Goal: Obtain resource: Obtain resource

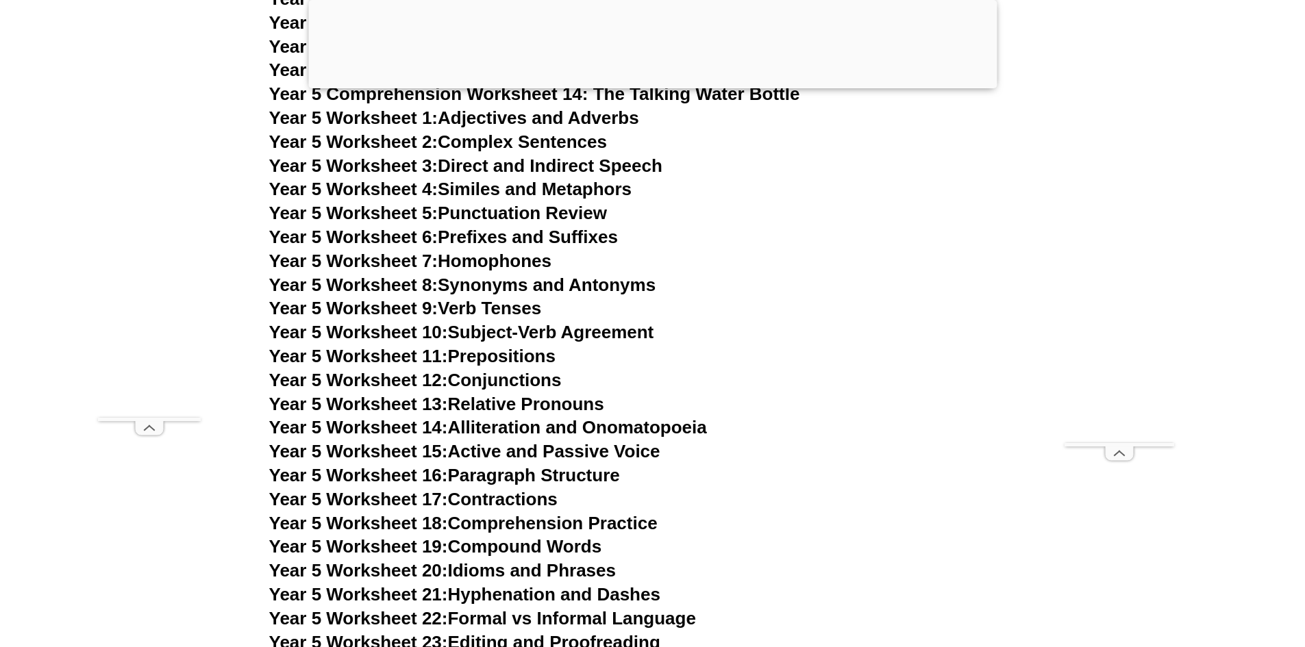
scroll to position [7019, 0]
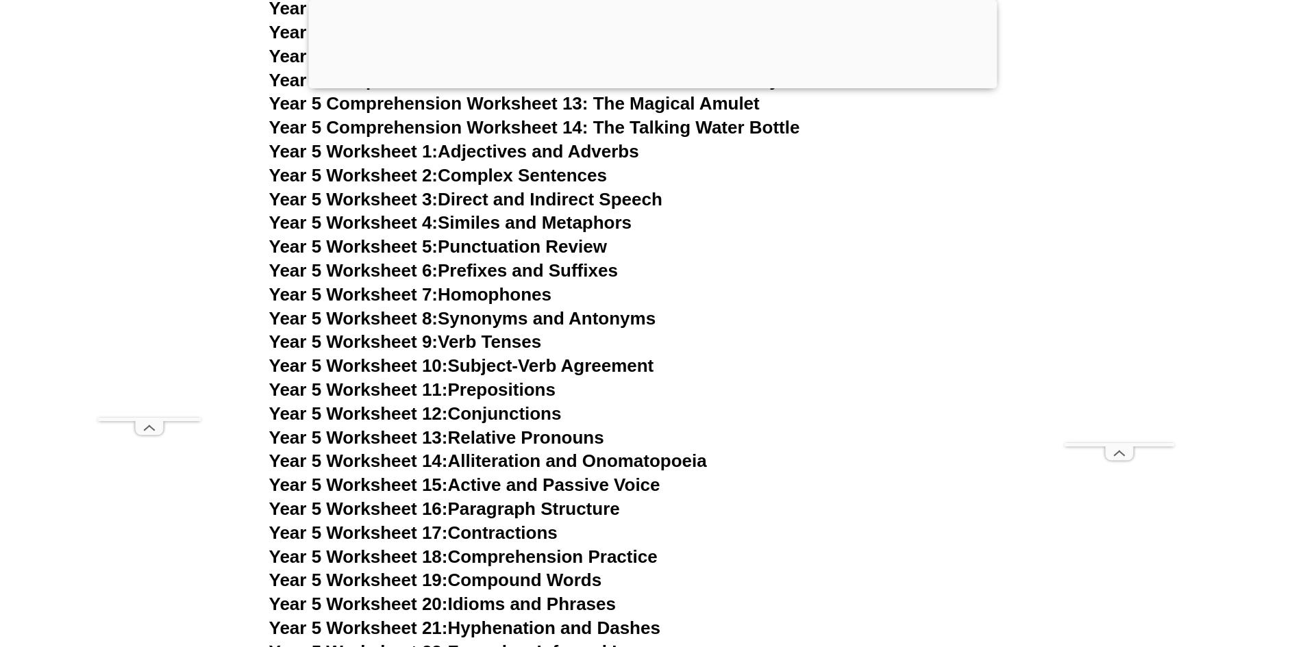
click at [528, 264] on link "Year 5 Worksheet 6: Prefixes and Suffixes" at bounding box center [443, 270] width 349 height 21
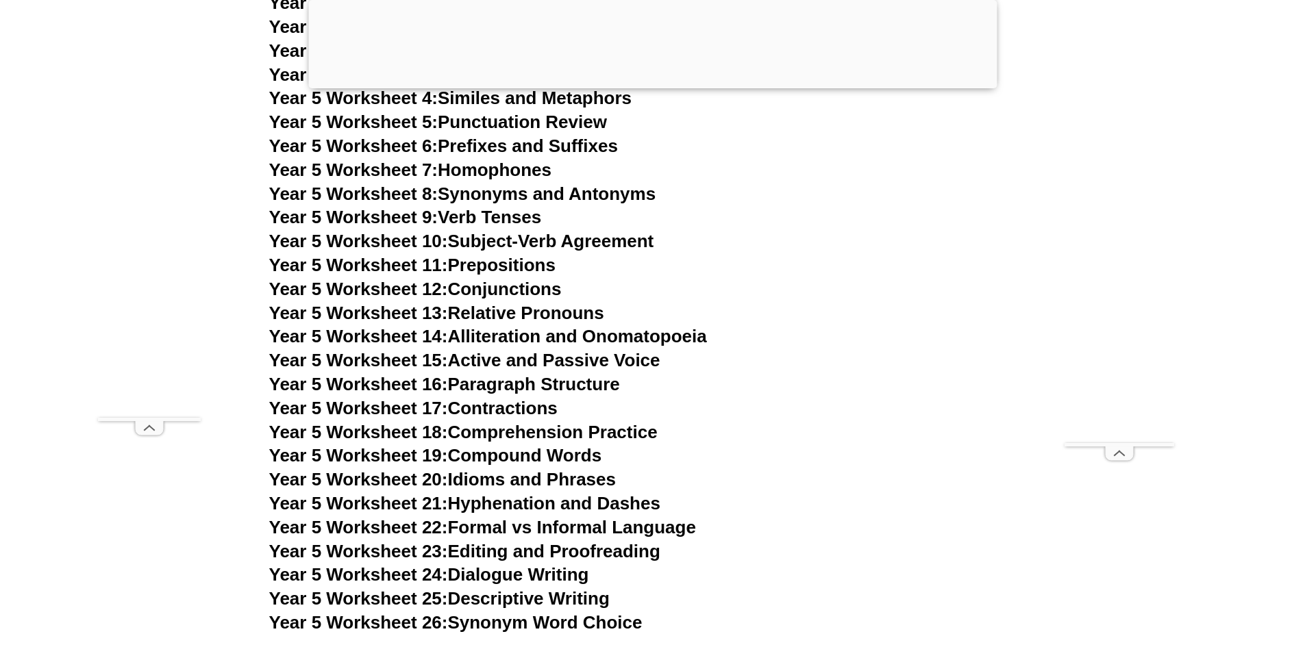
scroll to position [7156, 0]
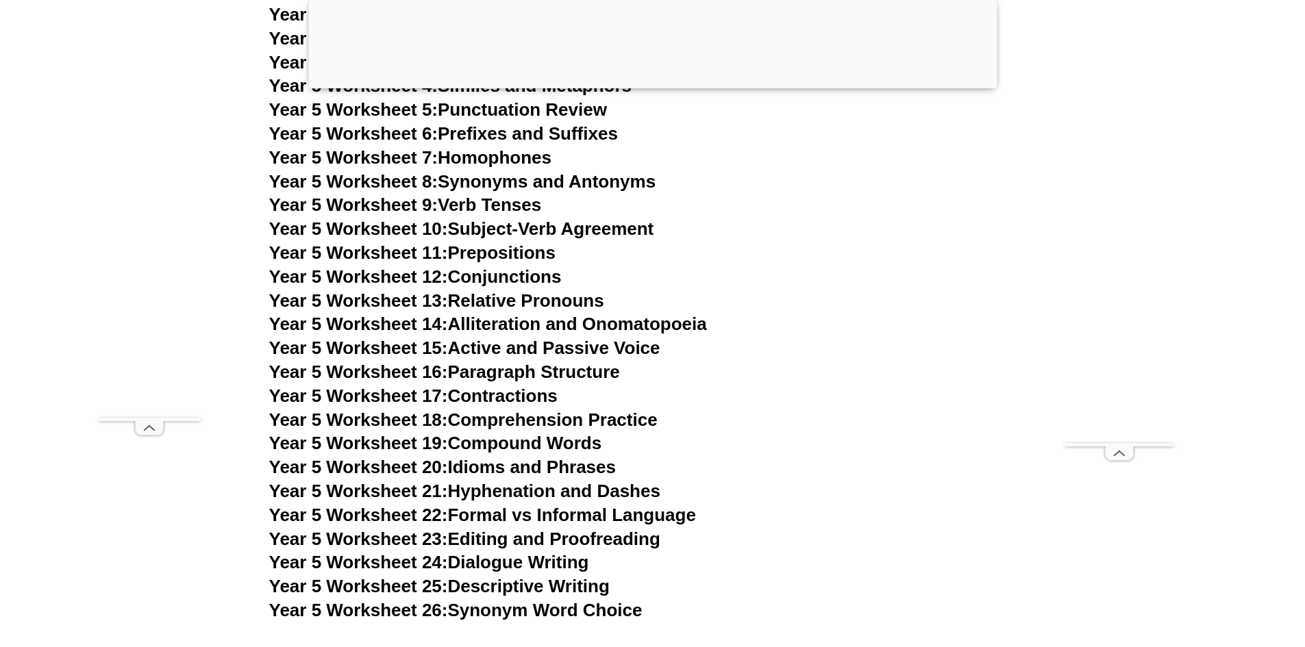
click at [531, 532] on link "Year 5 Worksheet 23: Editing and Proofreading" at bounding box center [464, 539] width 391 height 21
click at [599, 363] on link "Year 5 Worksheet 16: Paragraph Structure" at bounding box center [444, 372] width 351 height 21
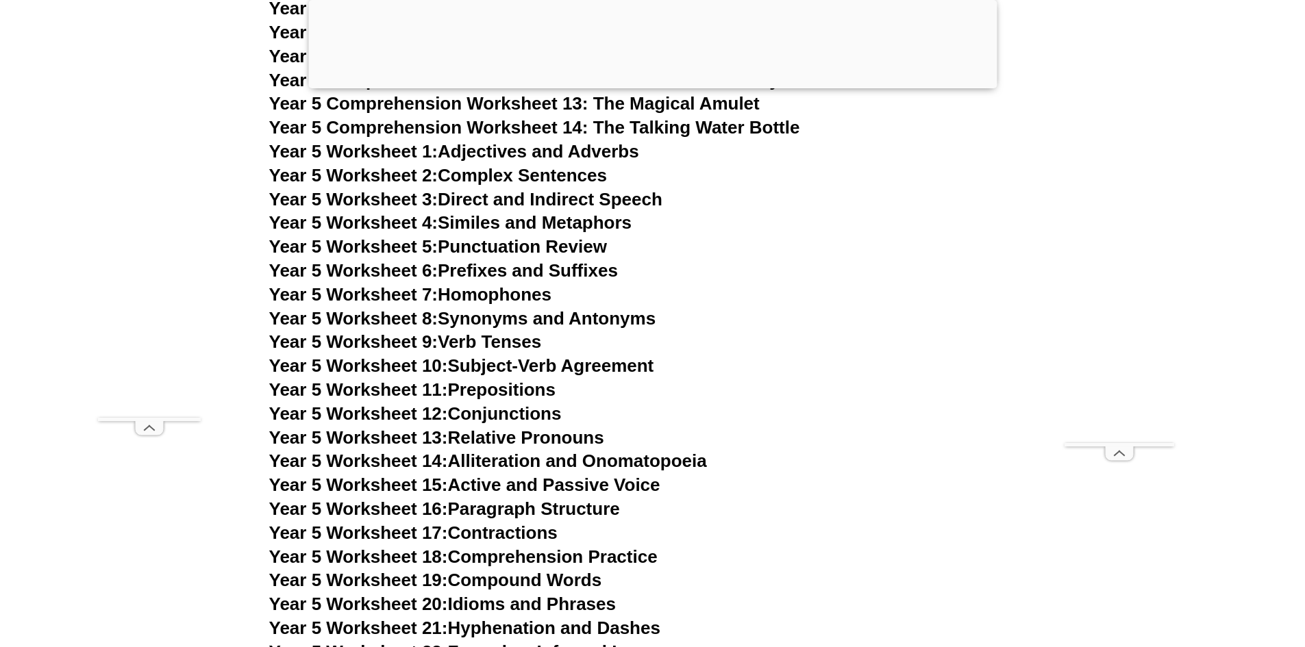
click at [584, 316] on link "Year 5 Worksheet 8: Synonyms and Antonyms" at bounding box center [462, 318] width 387 height 21
click at [765, 304] on h3 "Year 5 Worksheet 7: Homophones" at bounding box center [652, 295] width 767 height 23
click at [573, 149] on link "Year 5 Worksheet 1: Adjectives and Adverbs" at bounding box center [454, 151] width 370 height 21
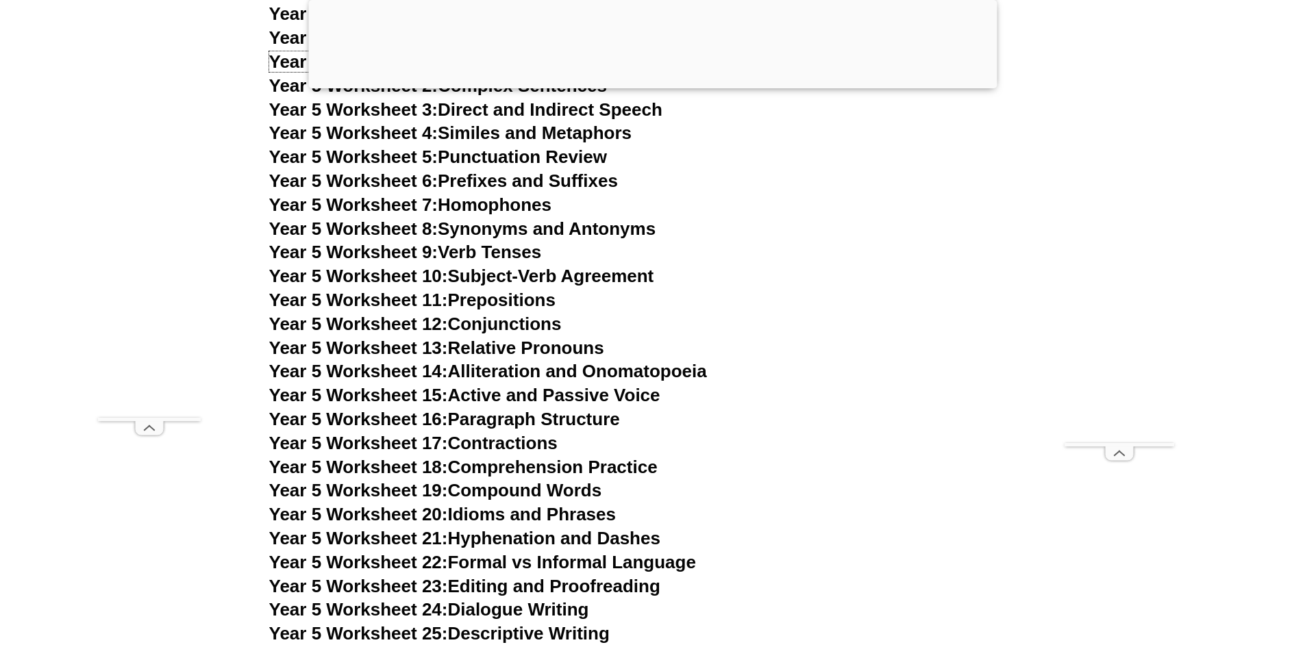
scroll to position [7018, 0]
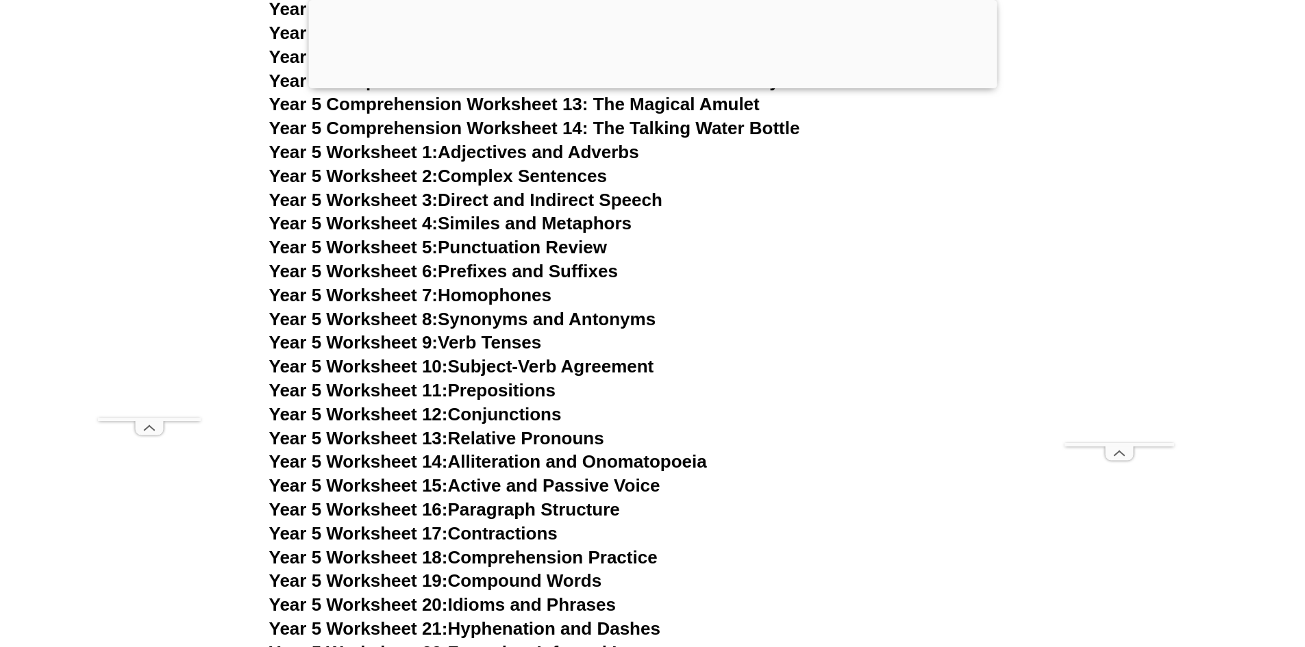
click at [495, 227] on link "Year 5 Worksheet 4: Similes and Metaphors" at bounding box center [450, 223] width 363 height 21
